Goal: Task Accomplishment & Management: Manage account settings

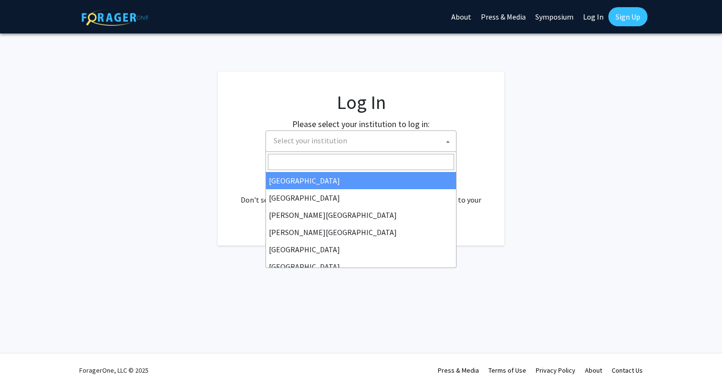
click at [404, 139] on span "Select your institution" at bounding box center [363, 141] width 186 height 20
select select "34"
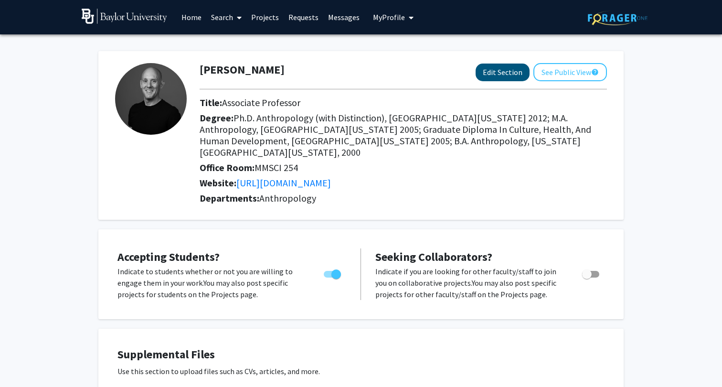
click at [502, 70] on button "Edit Section" at bounding box center [503, 73] width 54 height 18
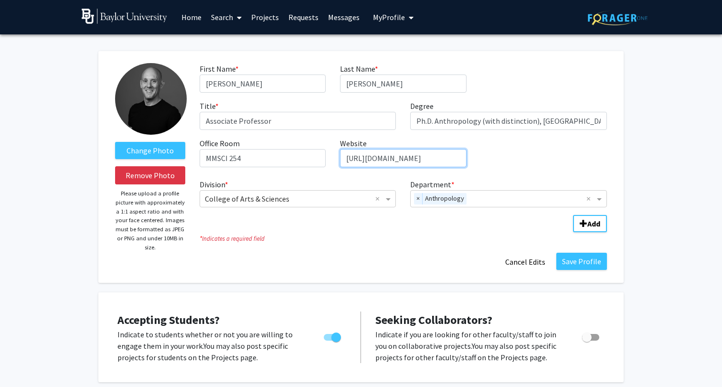
drag, startPoint x: 424, startPoint y: 161, endPoint x: 367, endPoint y: 162, distance: 56.8
click at [367, 162] on input "[URL][DOMAIN_NAME]" at bounding box center [403, 158] width 126 height 18
type input "[URL][DOMAIN_NAME]"
click at [581, 263] on button "Save Profile" at bounding box center [581, 261] width 51 height 17
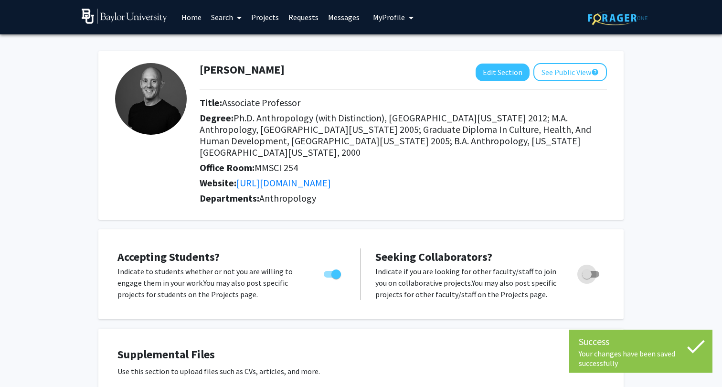
click at [596, 271] on span "Toggle" at bounding box center [590, 274] width 17 height 7
click at [587, 277] on input "Toggle" at bounding box center [586, 277] width 0 height 0
checkbox input "true"
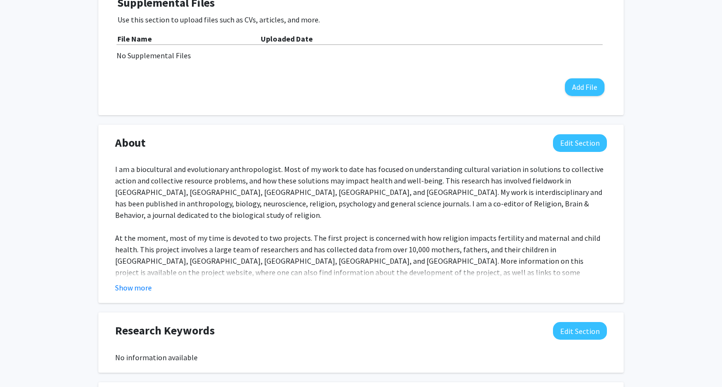
scroll to position [354, 0]
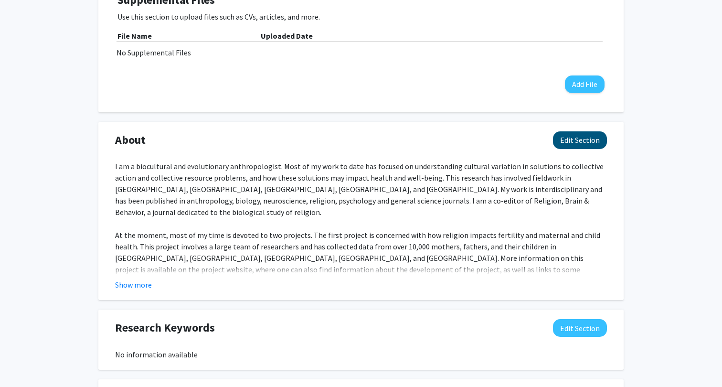
click at [580, 131] on button "Edit Section" at bounding box center [580, 140] width 54 height 18
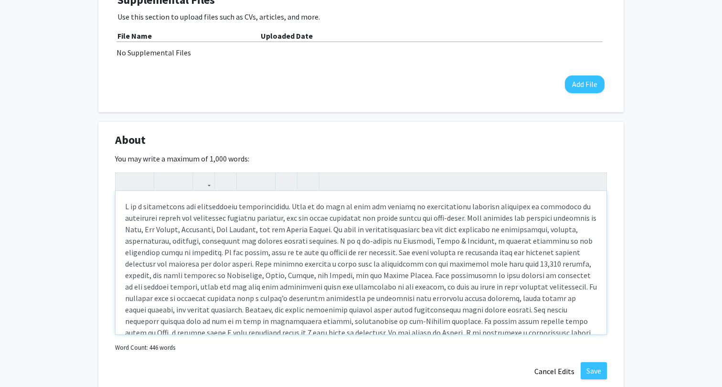
click at [338, 260] on div "Note to users with screen readers: Please deactivate our accessibility plugin f…" at bounding box center [361, 262] width 491 height 143
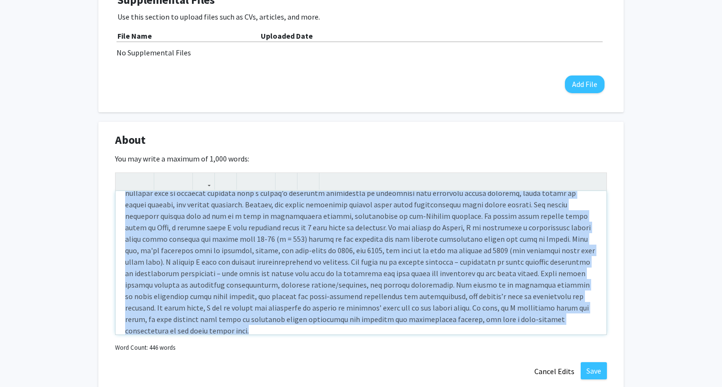
scroll to position [0, 0]
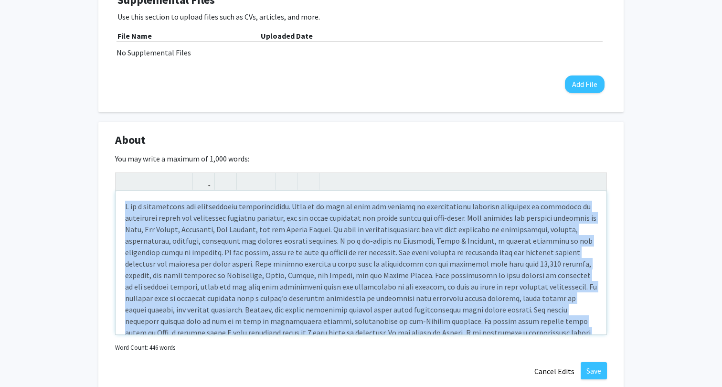
drag, startPoint x: 306, startPoint y: 319, endPoint x: 48, endPoint y: 110, distance: 331.4
click at [48, 110] on div "[PERSON_NAME] Edit Section See Public View help Title: Associate Professor Degr…" at bounding box center [361, 248] width 722 height 1137
paste div "Note to users with screen readers: Please deactivate our accessibility plugin f…"
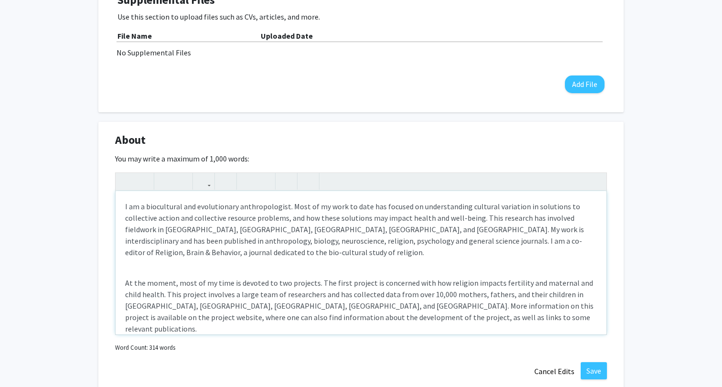
type textarea "<p>I am a biocultural and evolutionary anthropologist. Most of my work to date …"
click at [129, 258] on div "I am a biocultural and evolutionary anthropologist. Most of my work to date has…" at bounding box center [361, 262] width 491 height 143
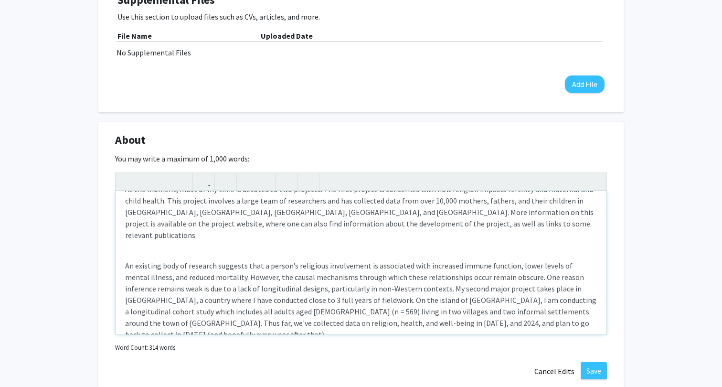
click at [162, 226] on div "I am a biocultural and evolutionary anthropologist. Most of my work to date has…" at bounding box center [361, 262] width 491 height 143
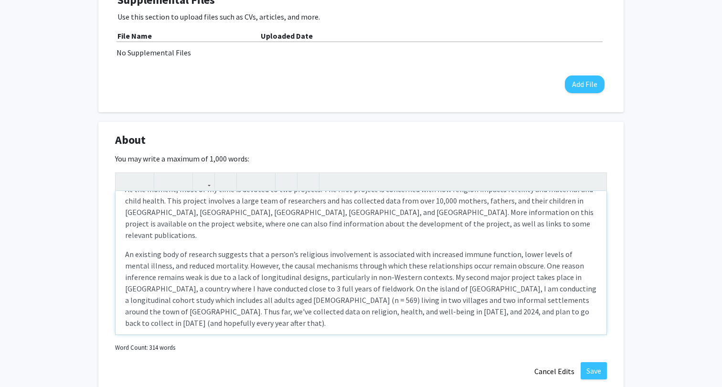
type textarea "<p>I am a biocultural and evolutionary anthropologist. Most of my work to date …"
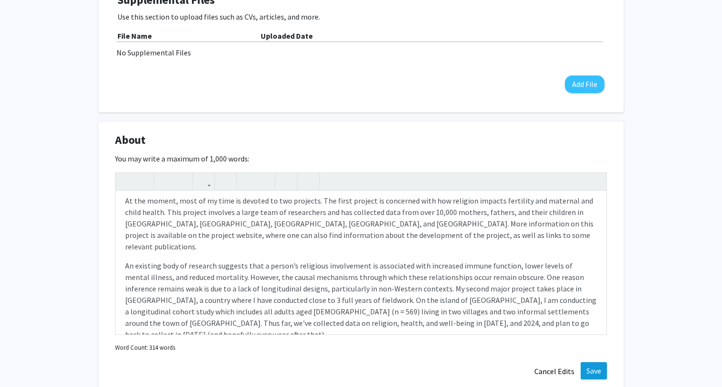
click at [588, 367] on button "Save" at bounding box center [594, 370] width 26 height 17
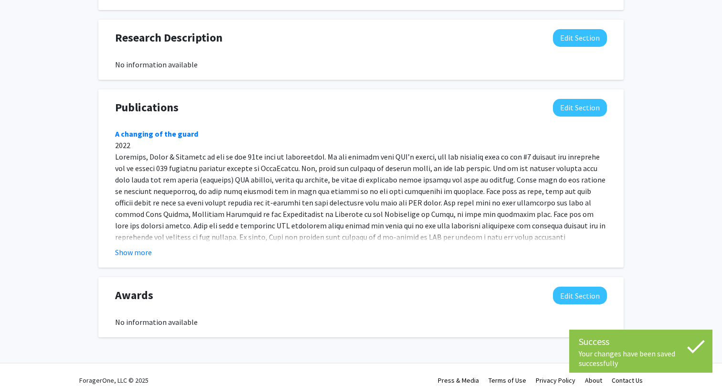
scroll to position [713, 0]
click at [133, 247] on button "Show more" at bounding box center [133, 252] width 37 height 11
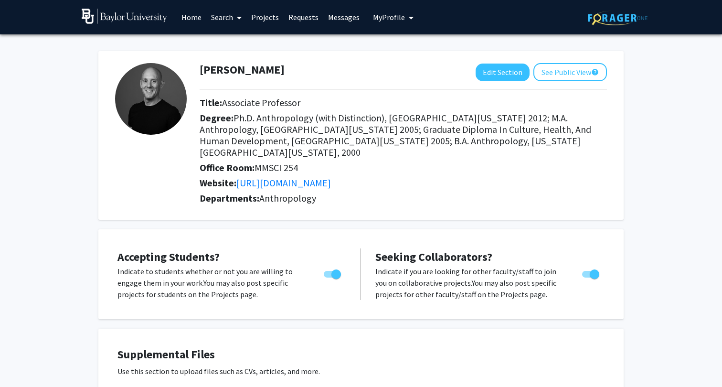
scroll to position [0, 0]
click at [576, 67] on button "See Public View help" at bounding box center [570, 72] width 74 height 18
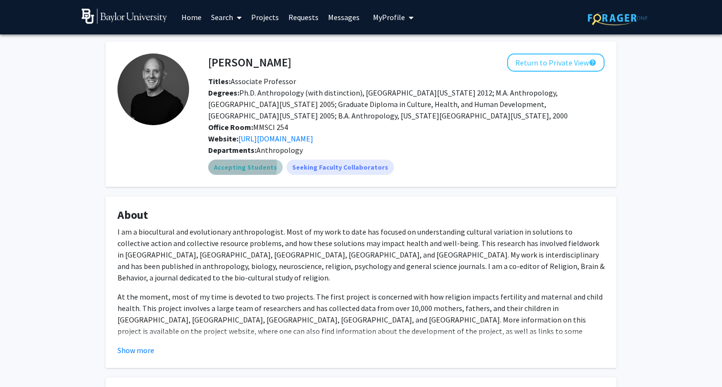
click at [232, 167] on mat-chip "Accepting Students" at bounding box center [245, 166] width 74 height 15
click at [336, 170] on mat-chip "Seeking Faculty Collaborators" at bounding box center [340, 166] width 107 height 15
